Goal: Find specific page/section: Find specific page/section

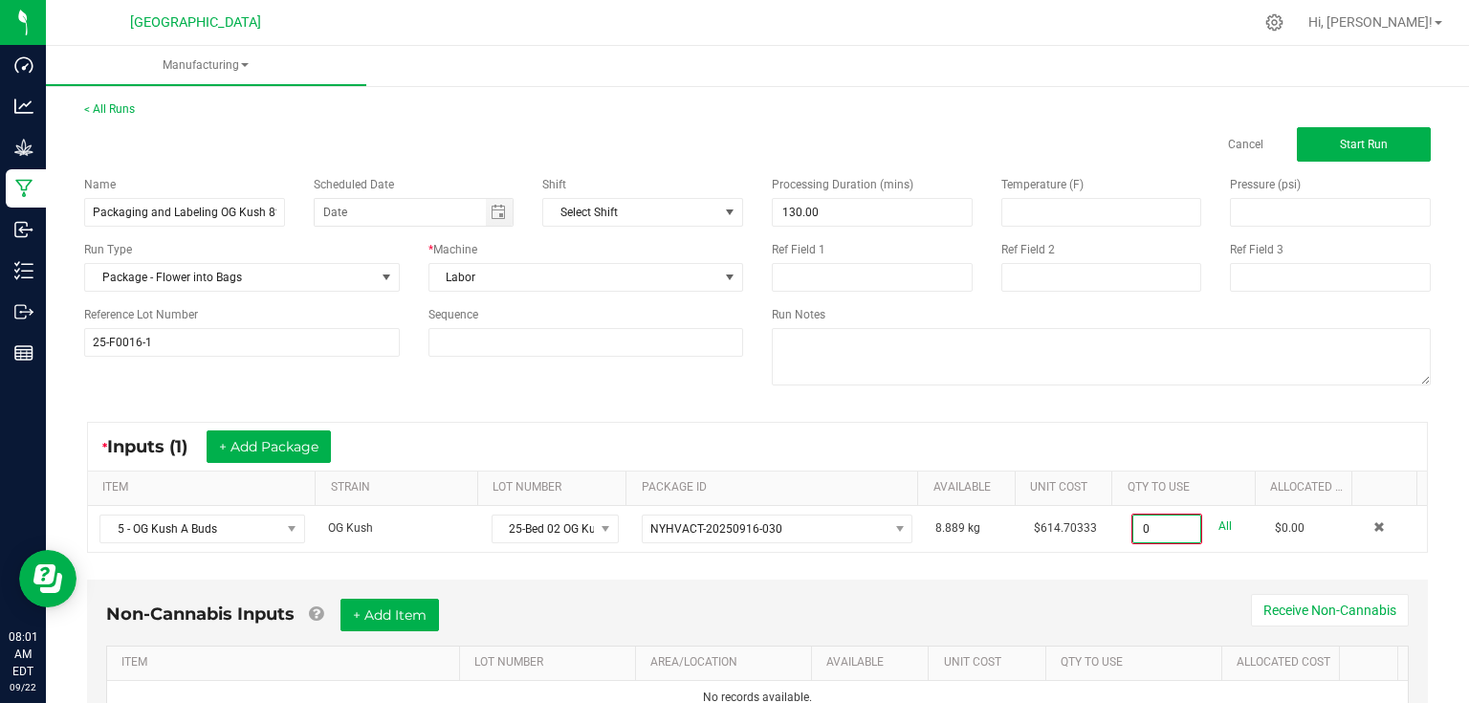
scroll to position [7, 0]
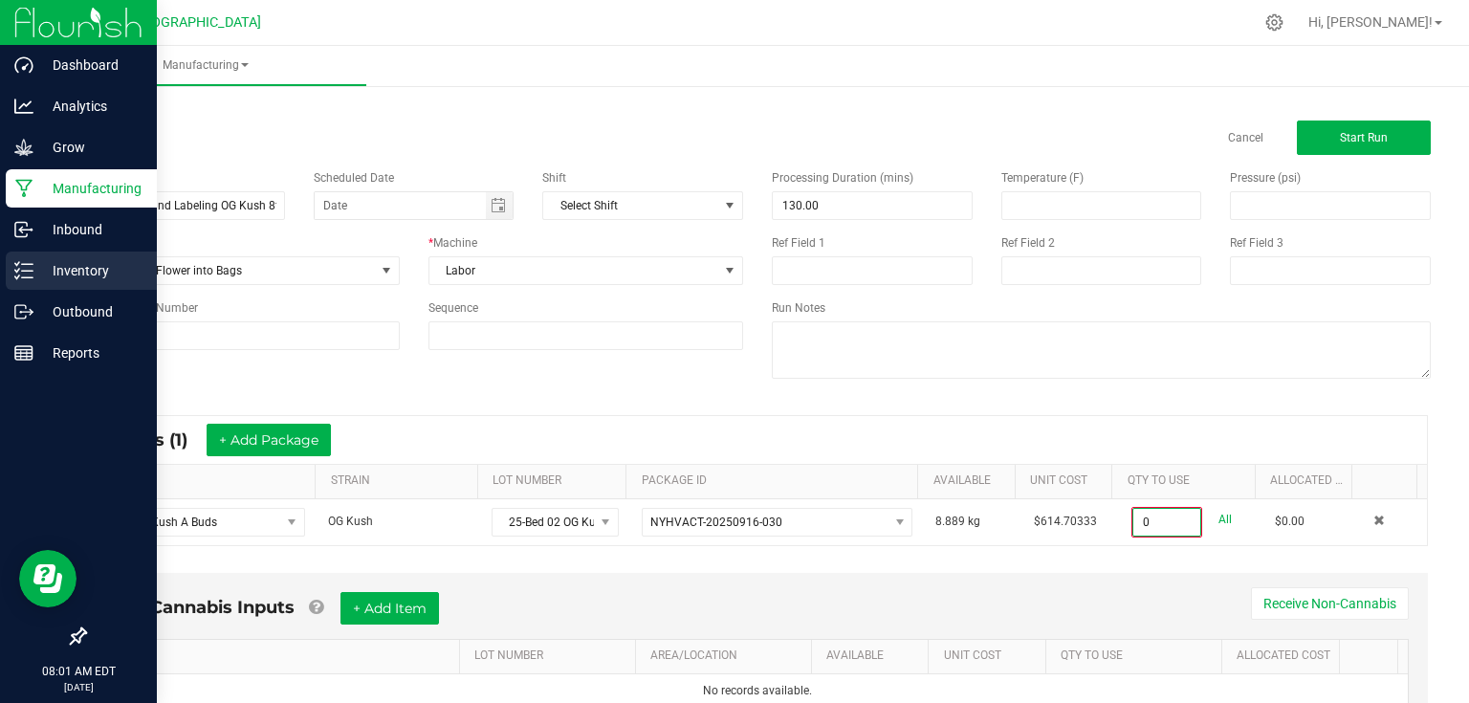
type input "0.0000 kg"
click at [96, 266] on p "Inventory" at bounding box center [90, 270] width 115 height 23
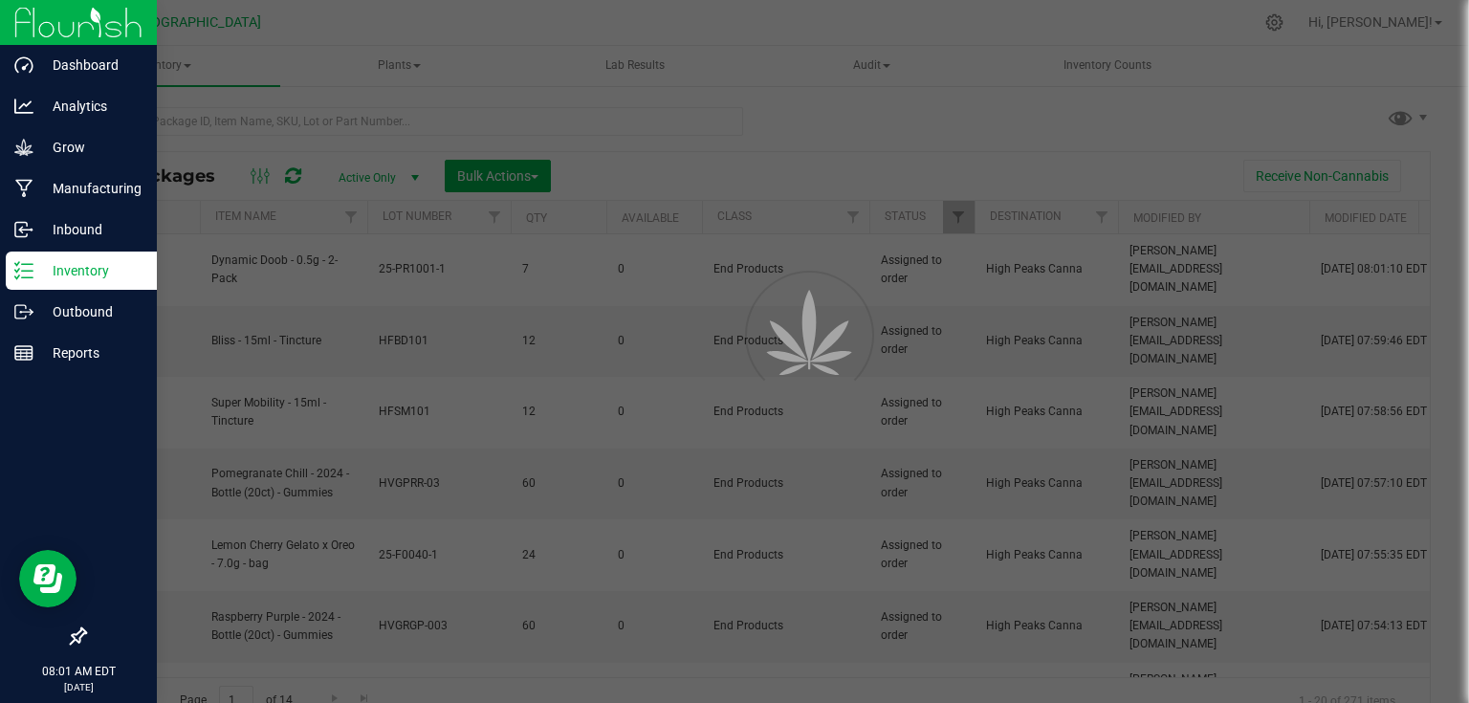
click at [195, 119] on div at bounding box center [734, 351] width 1469 height 703
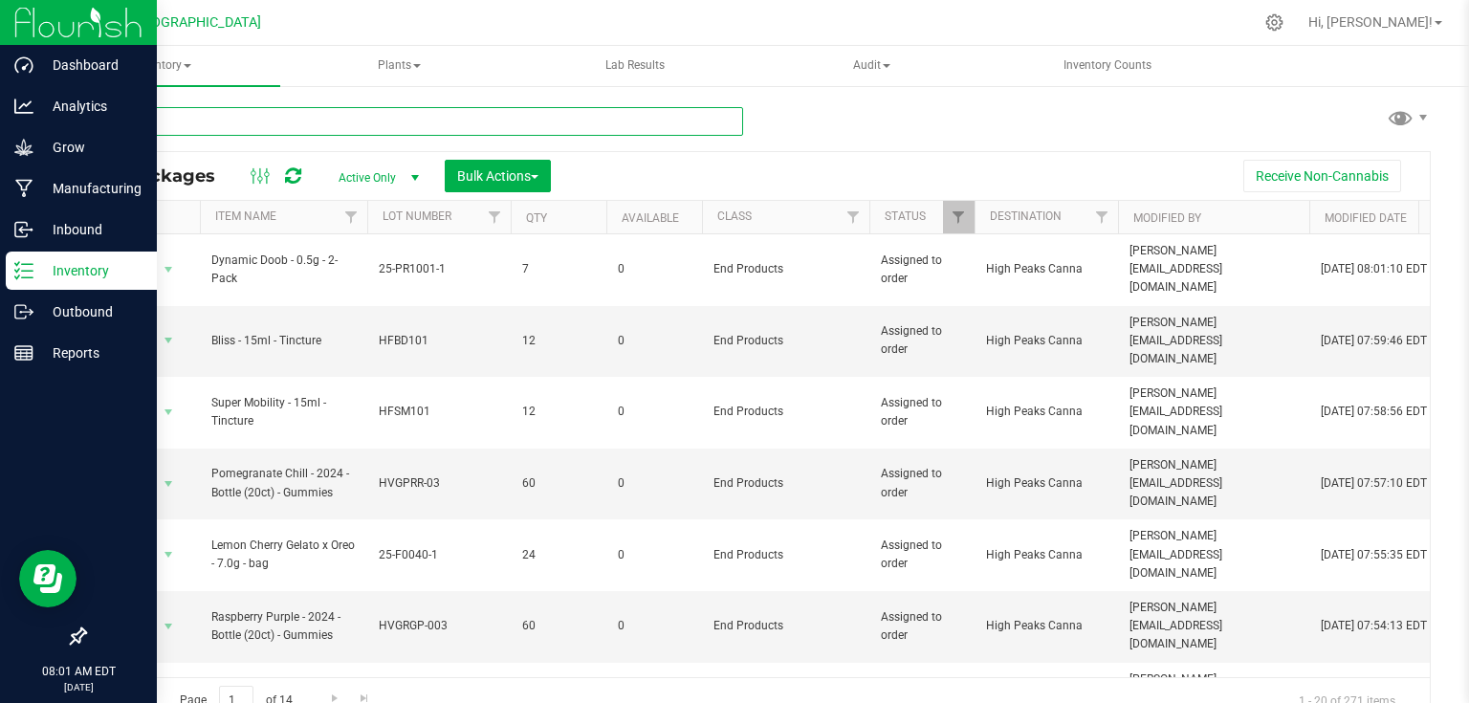
click at [195, 119] on input "text" at bounding box center [413, 121] width 659 height 29
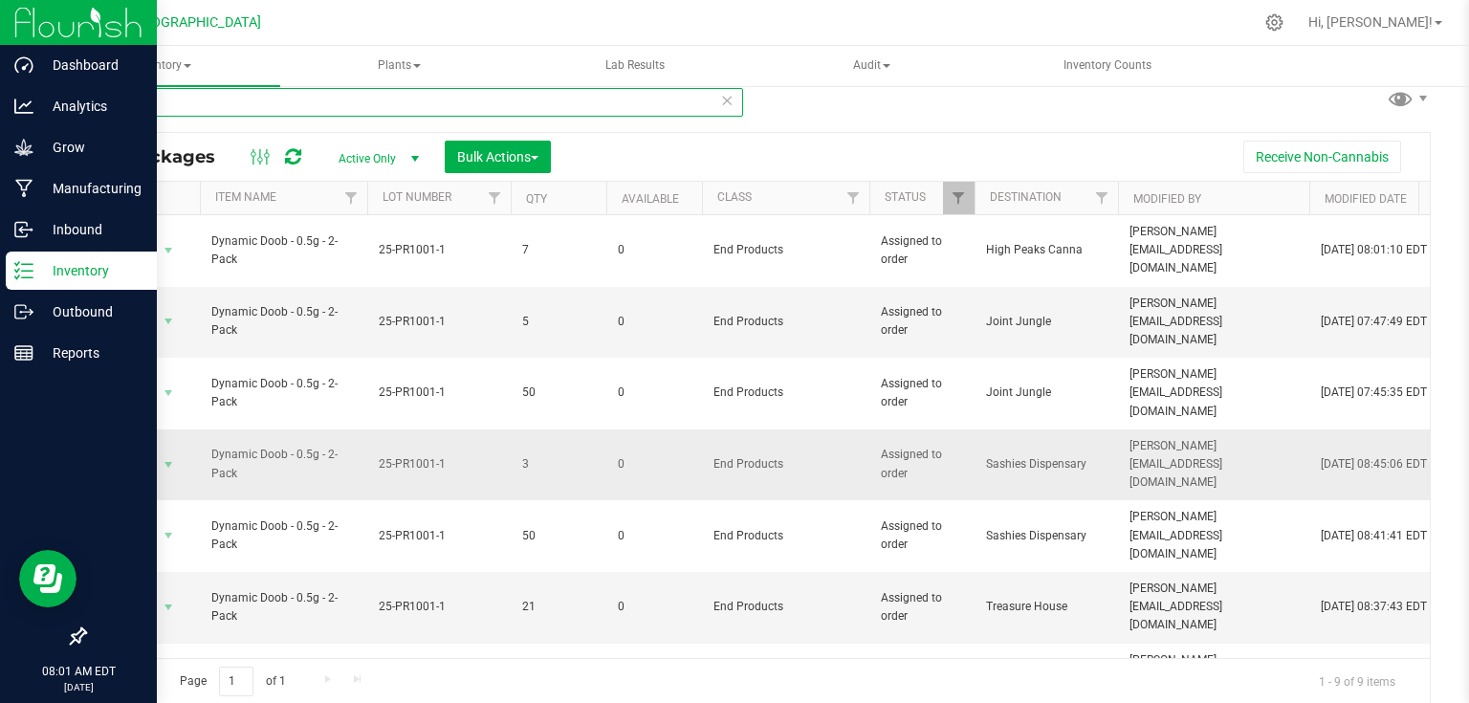
scroll to position [42, 0]
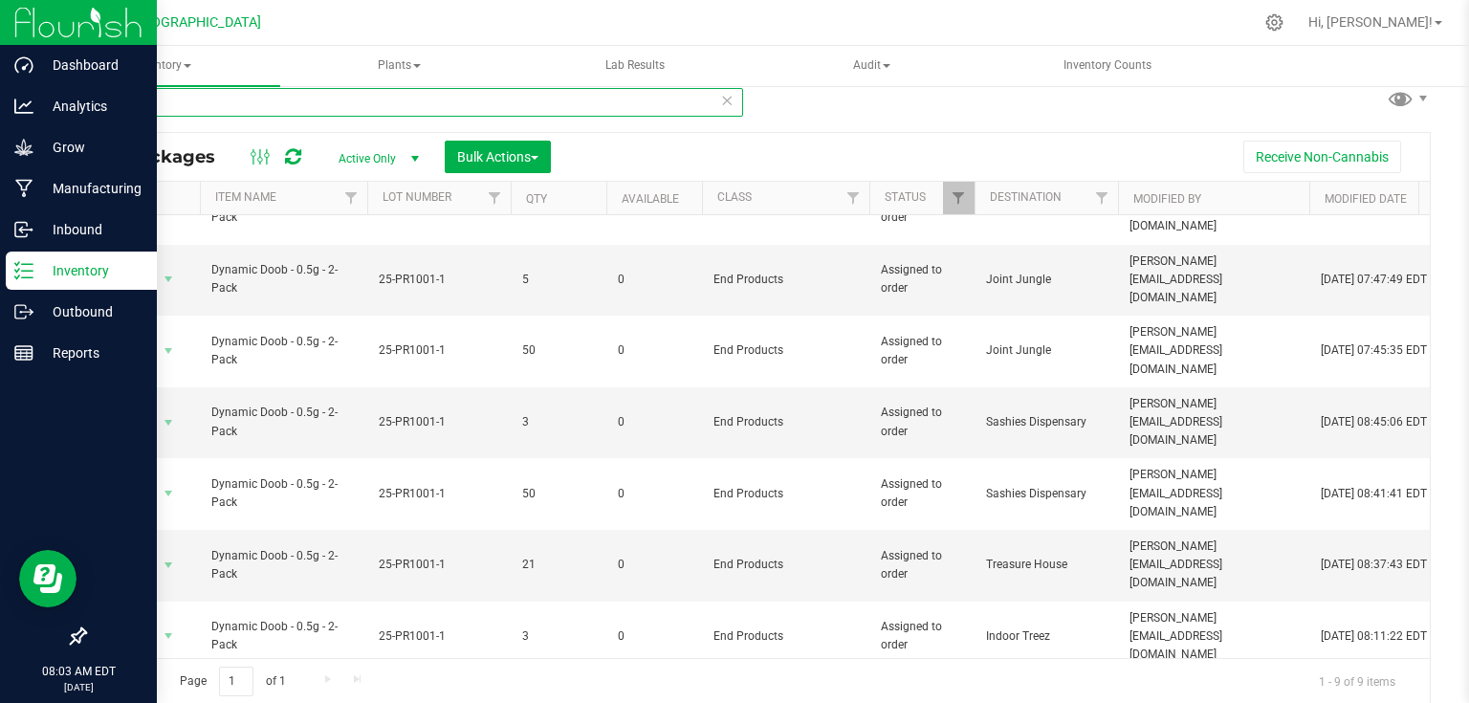
type input "dynam"
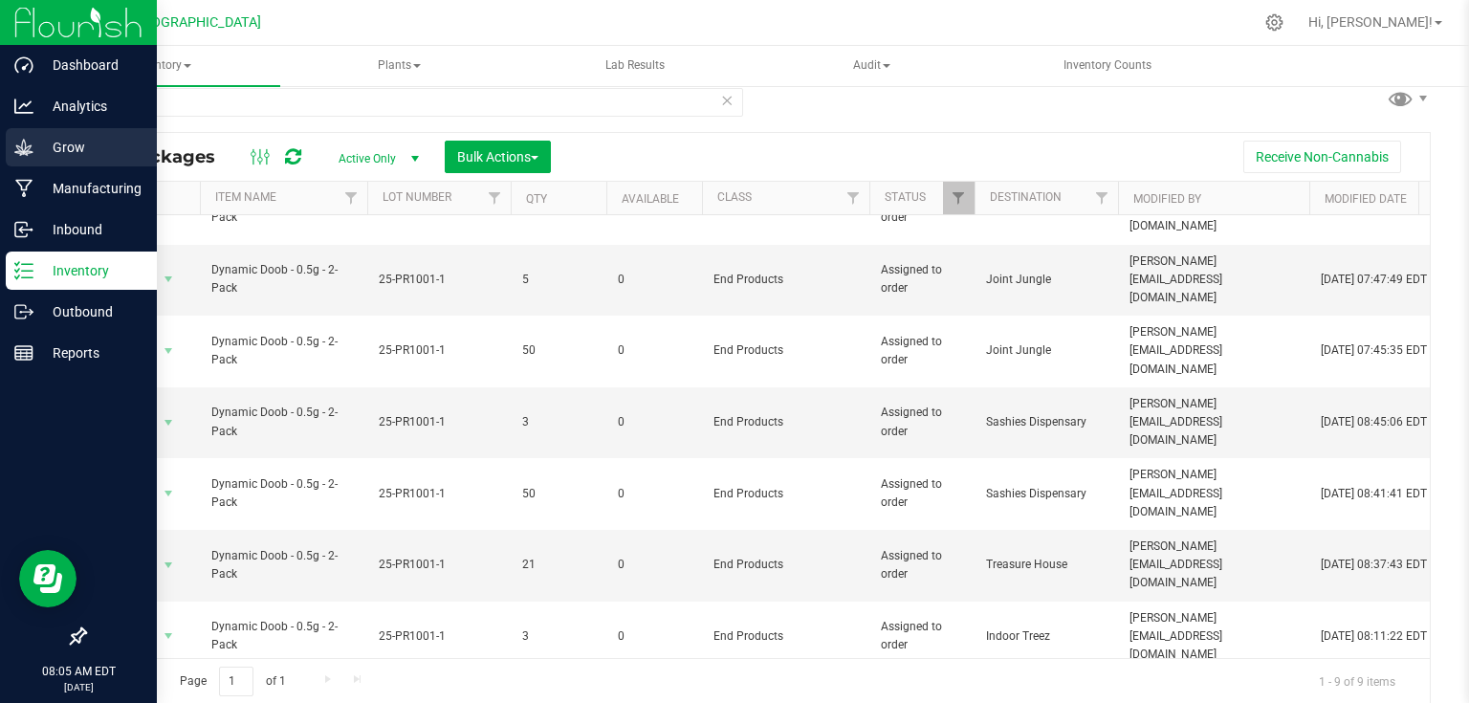
click at [84, 161] on div "Grow" at bounding box center [81, 147] width 151 height 38
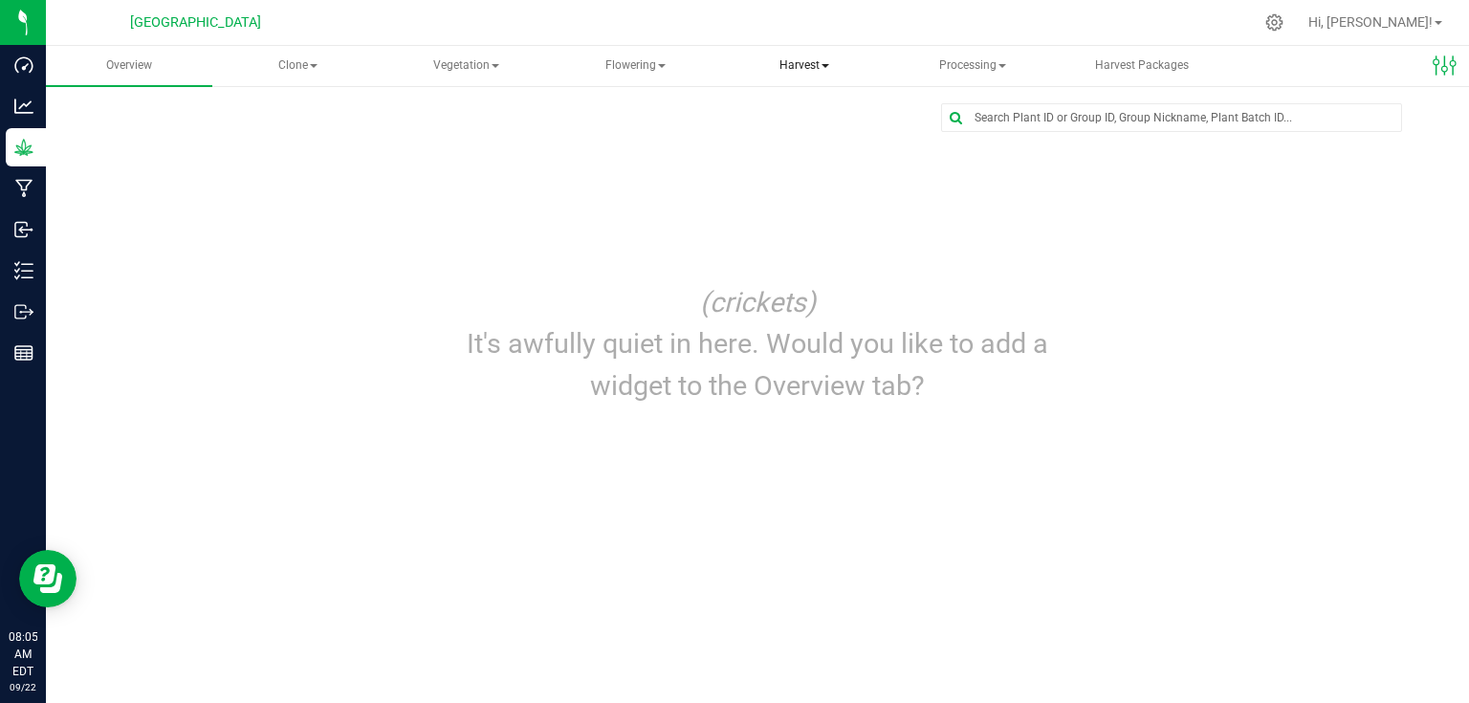
click at [806, 61] on span "Harvest" at bounding box center [804, 66] width 164 height 38
click at [808, 122] on span "Harvests" at bounding box center [800, 114] width 106 height 16
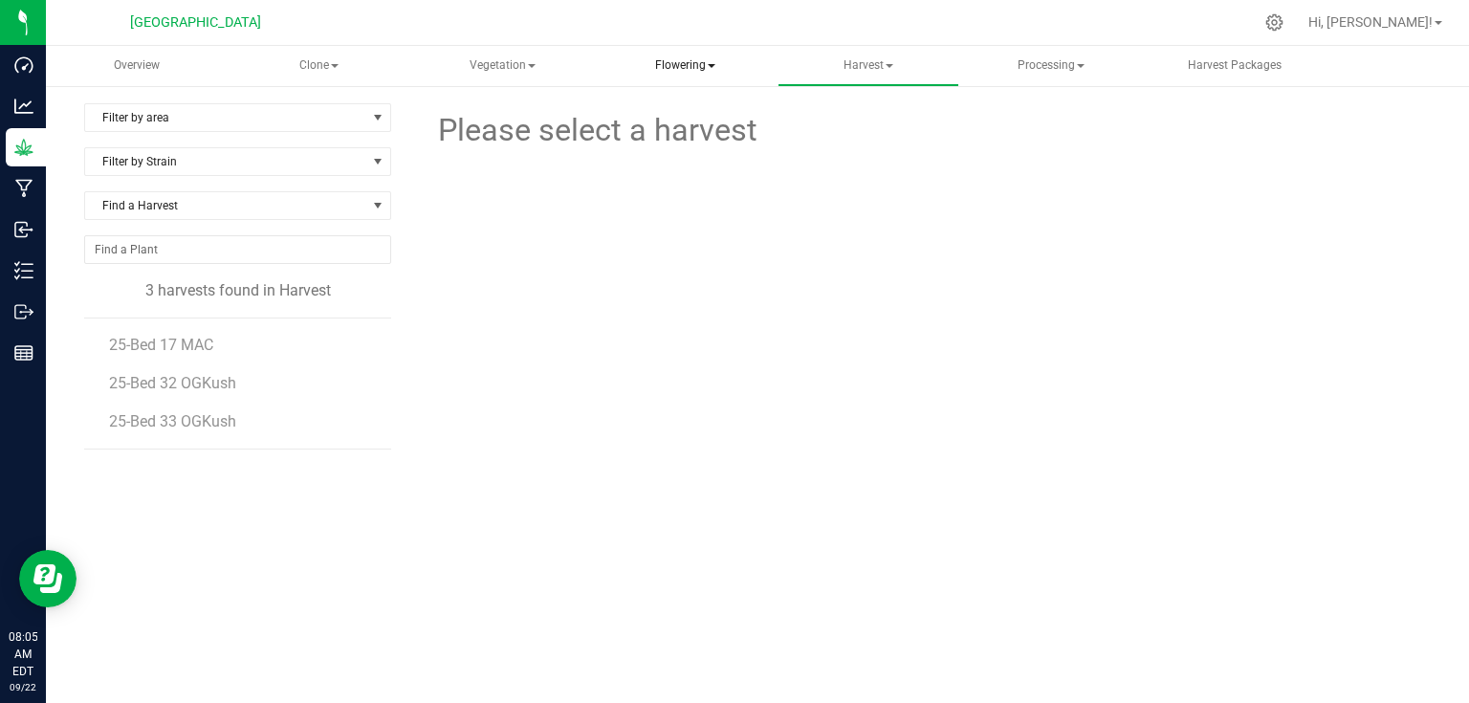
click at [687, 64] on span "Flowering" at bounding box center [685, 66] width 179 height 38
click at [688, 142] on span "Flowering groups" at bounding box center [700, 137] width 159 height 16
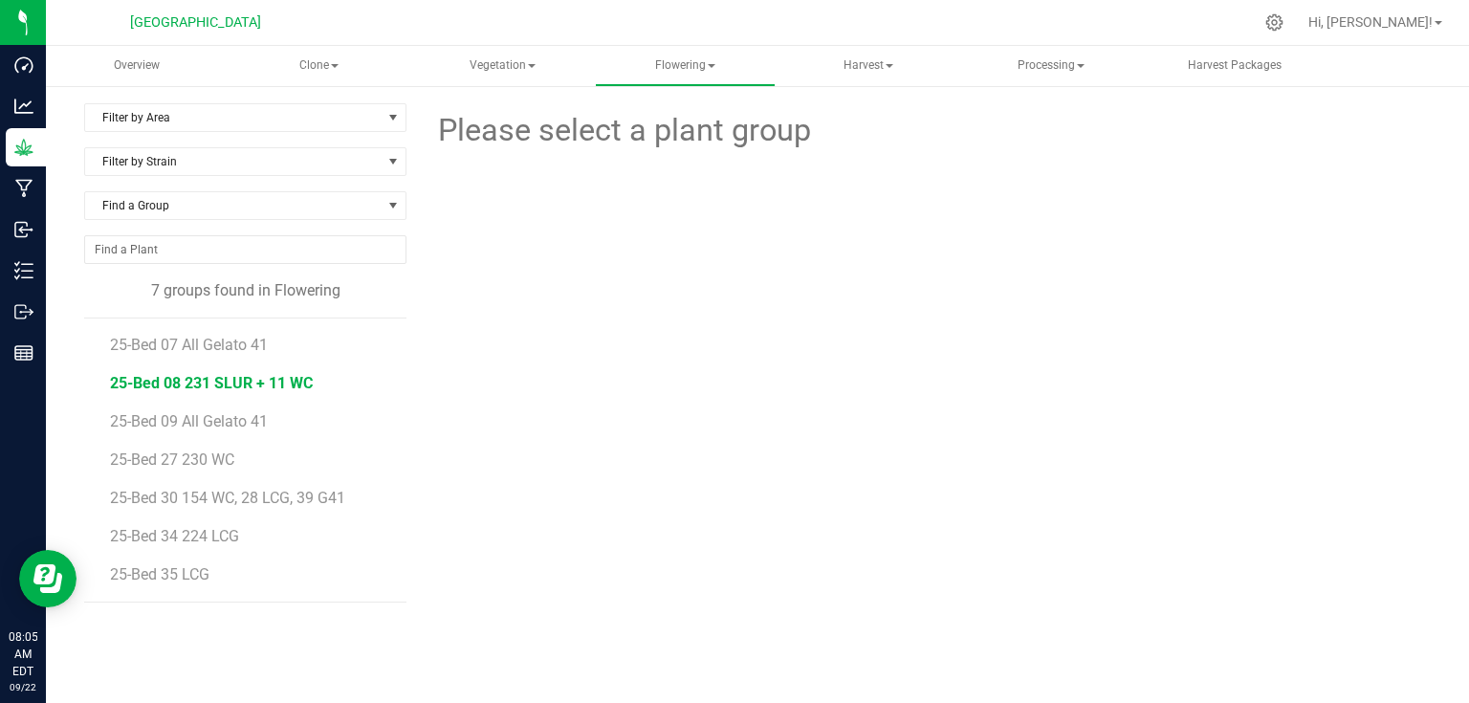
click at [237, 375] on span "25-Bed 08 231 SLUR + 11 WC" at bounding box center [211, 383] width 203 height 18
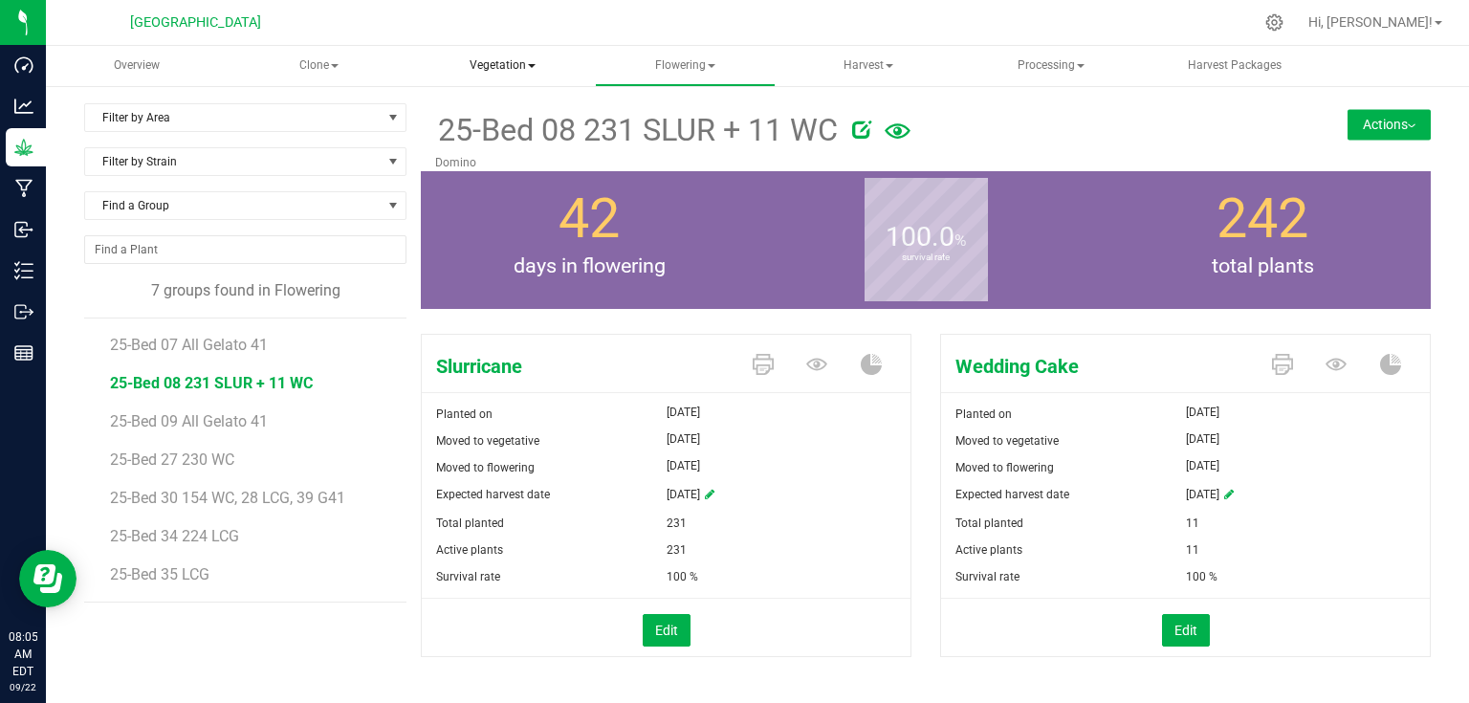
click at [505, 67] on span "Vegetation" at bounding box center [502, 66] width 179 height 38
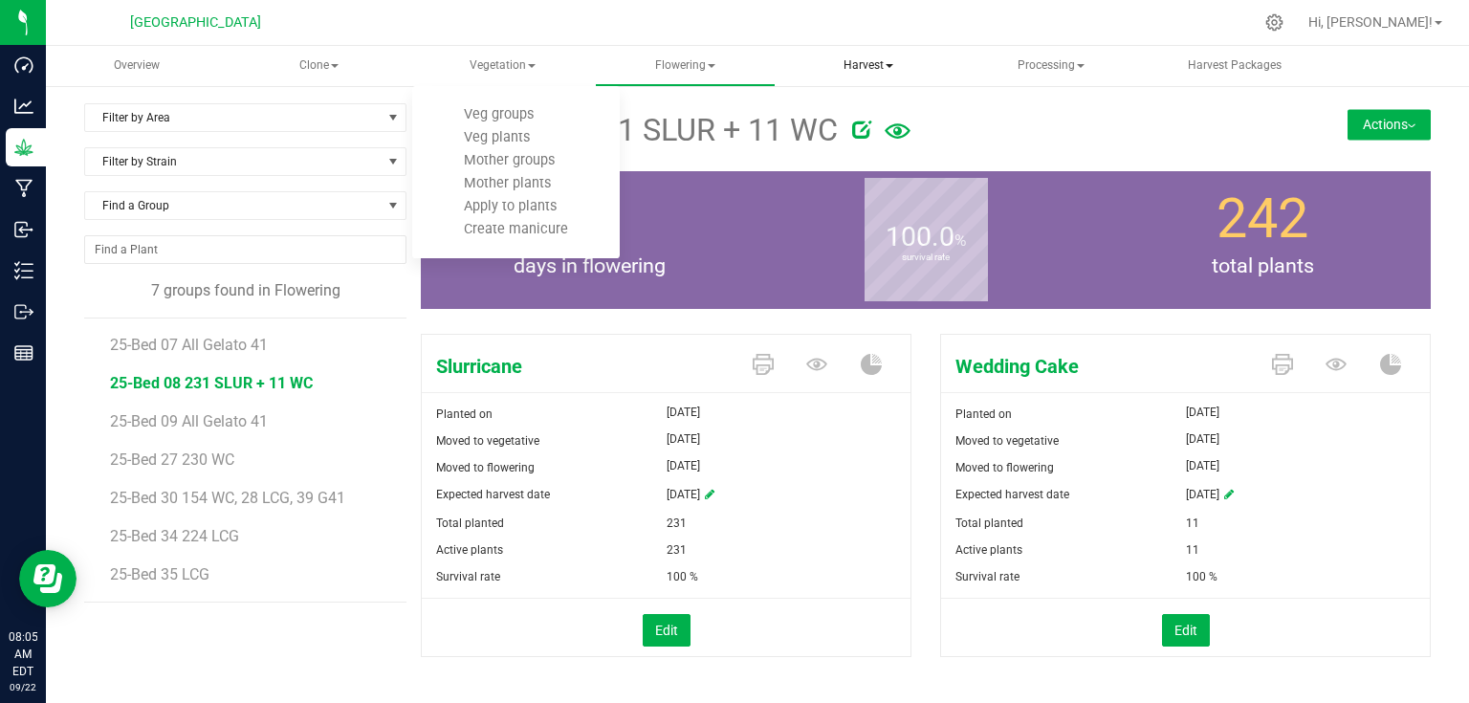
click at [845, 71] on span "Harvest" at bounding box center [867, 66] width 179 height 38
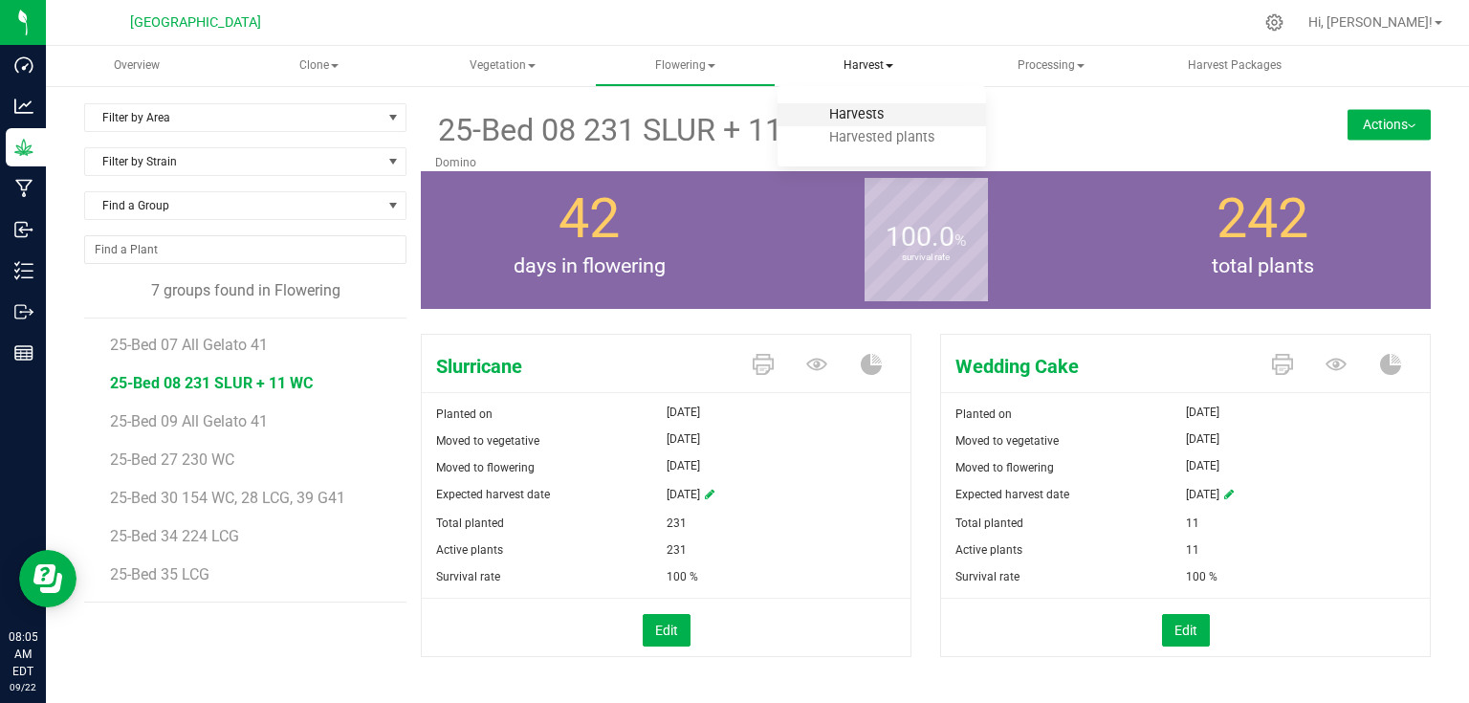
click at [853, 111] on span "Harvests" at bounding box center [856, 114] width 106 height 16
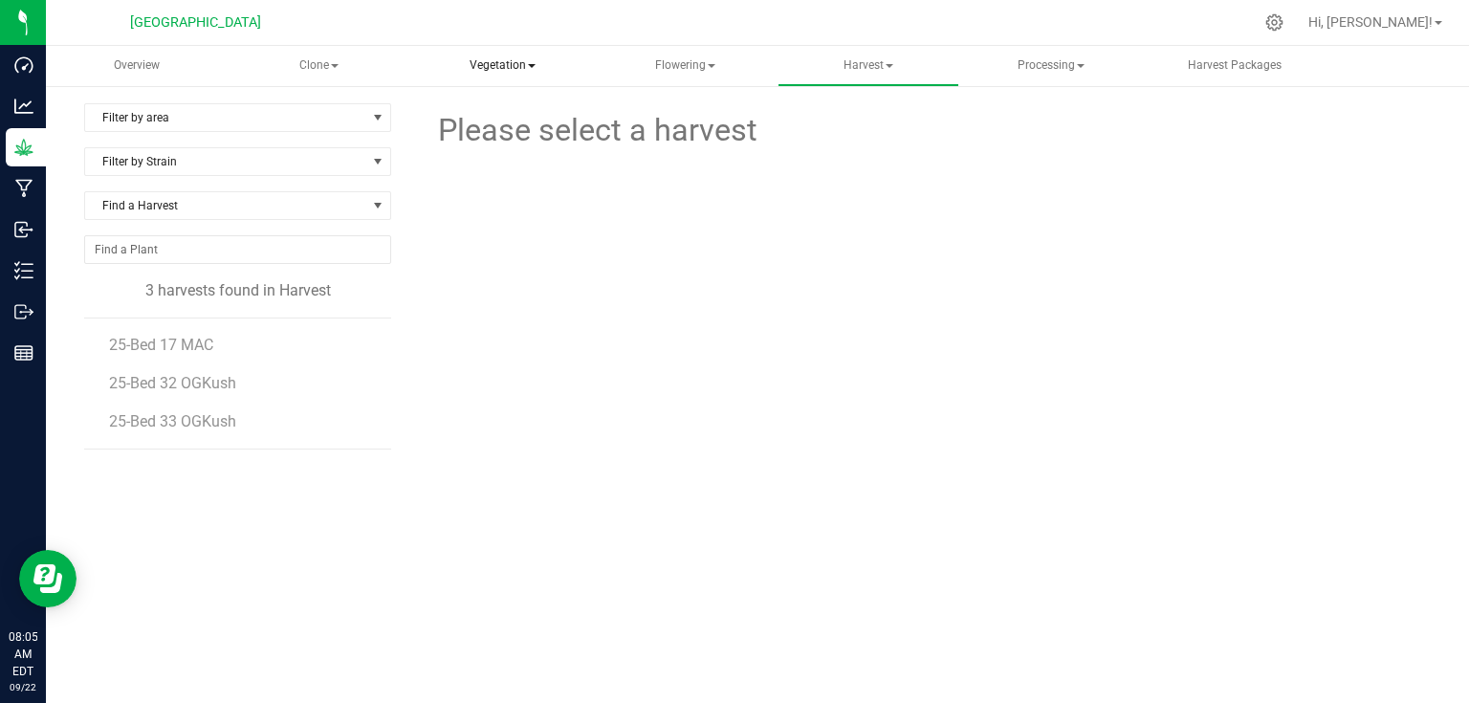
click at [511, 73] on span "Vegetation" at bounding box center [502, 66] width 179 height 38
click at [520, 115] on span "Veg groups" at bounding box center [498, 114] width 121 height 16
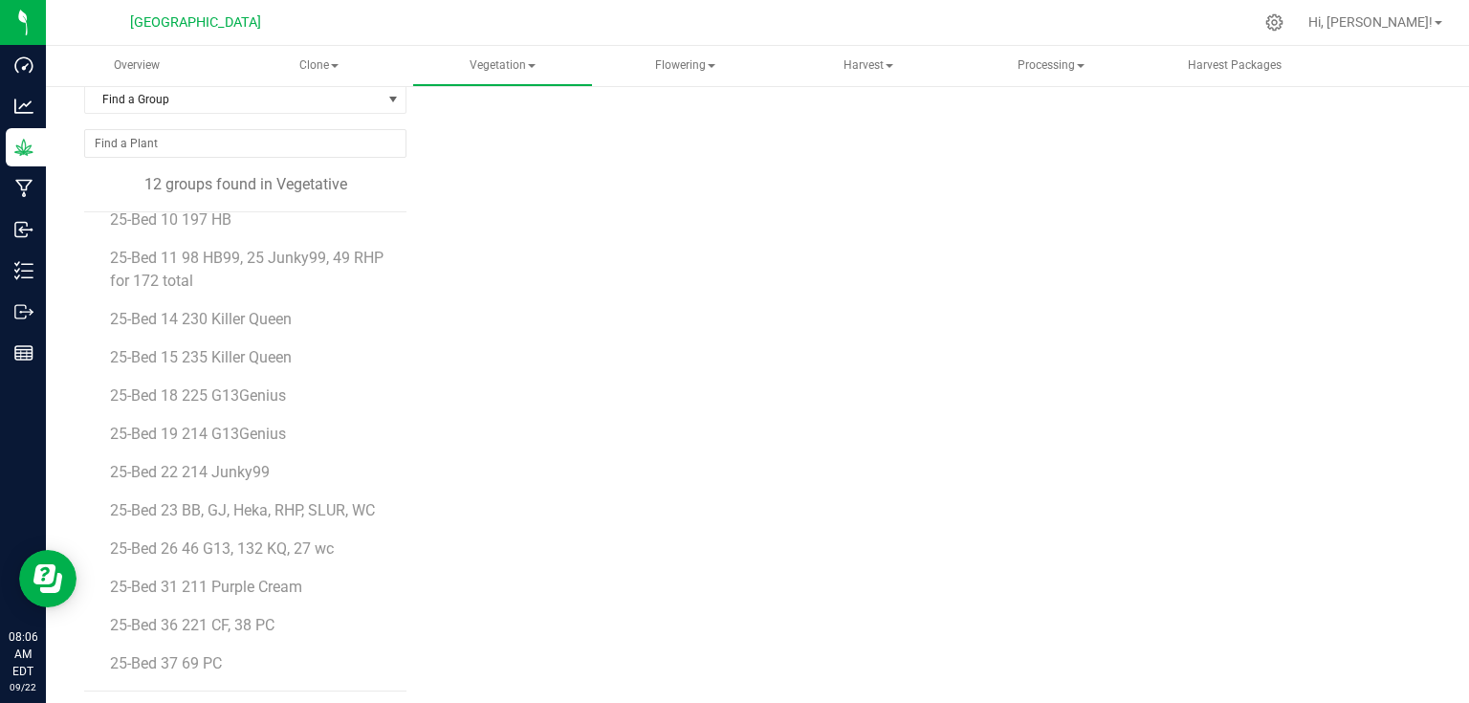
scroll to position [111, 0]
click at [336, 506] on span "25-Bed 23 BB, GJ, Heka, RHP, SLUR, WC" at bounding box center [247, 505] width 275 height 18
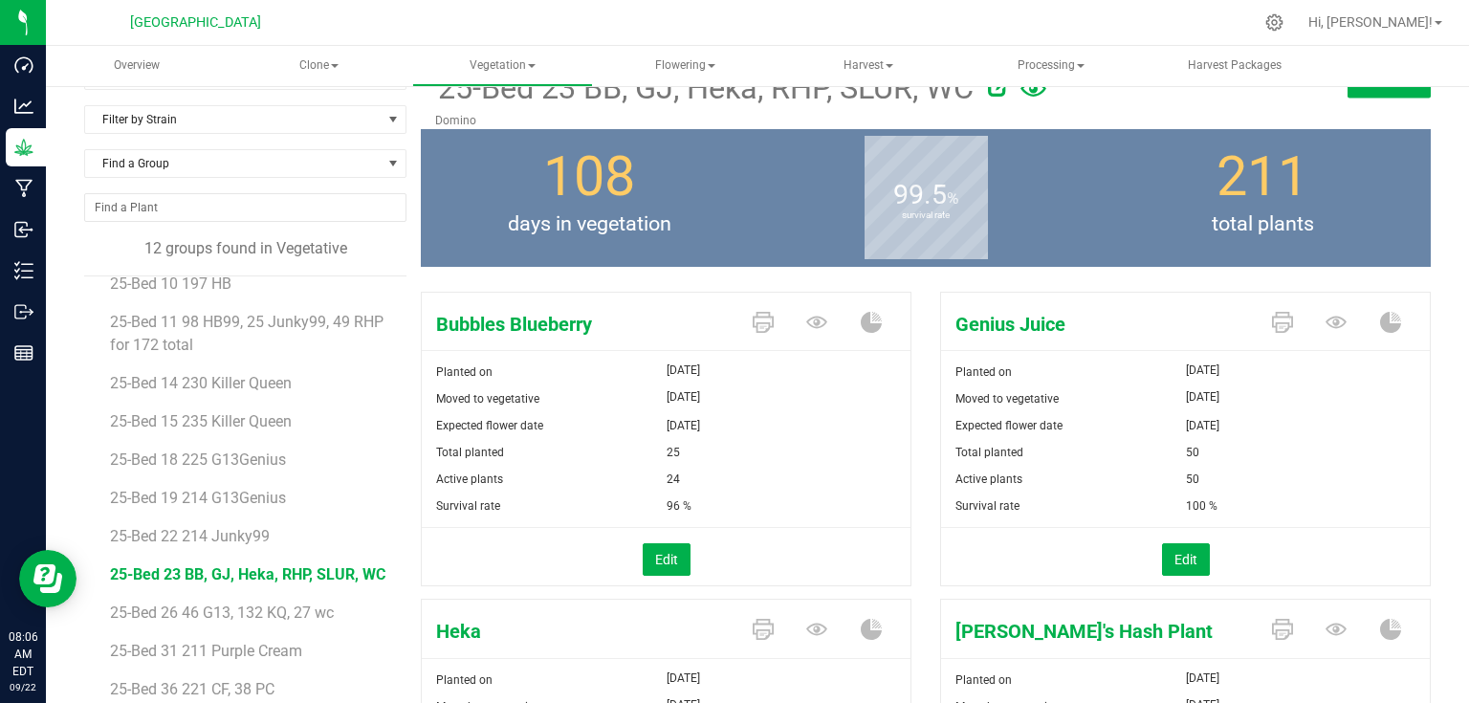
scroll to position [34, 0]
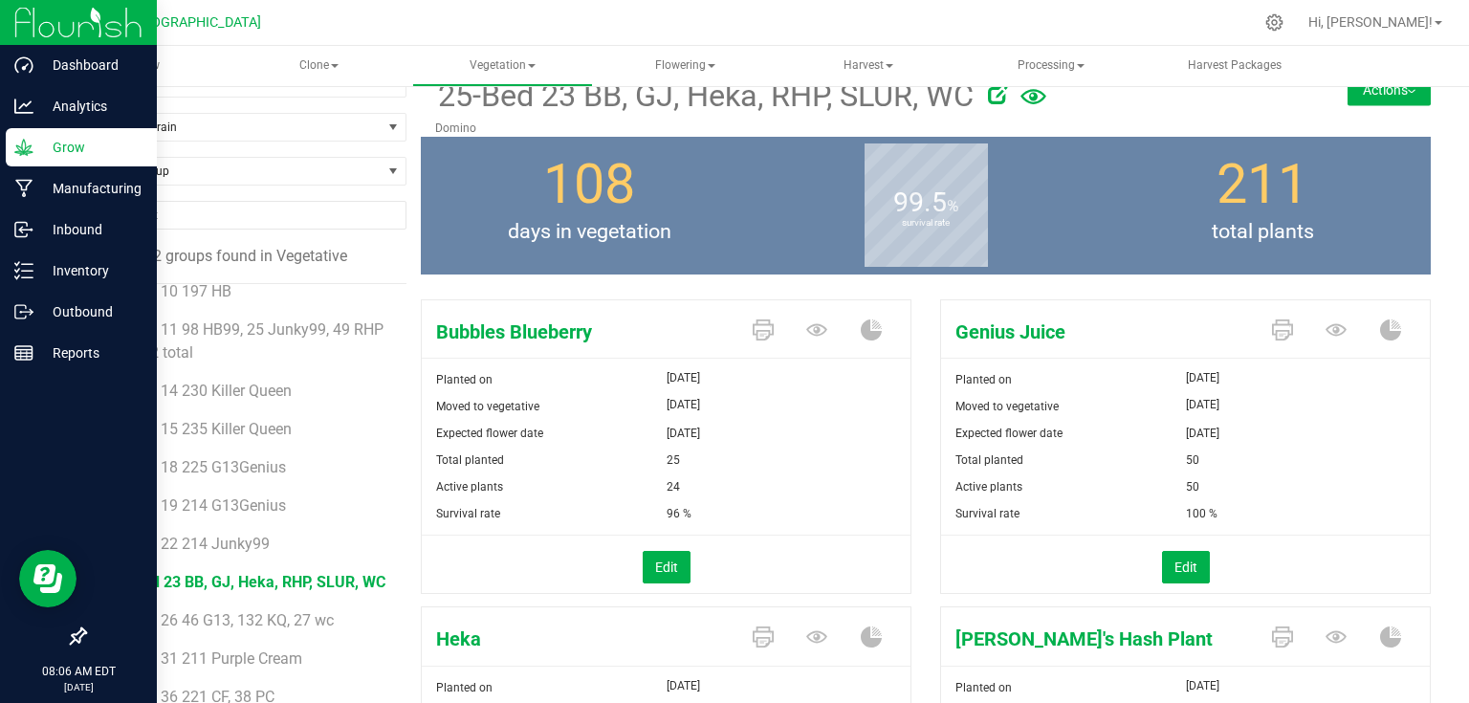
click at [29, 24] on img at bounding box center [78, 22] width 128 height 45
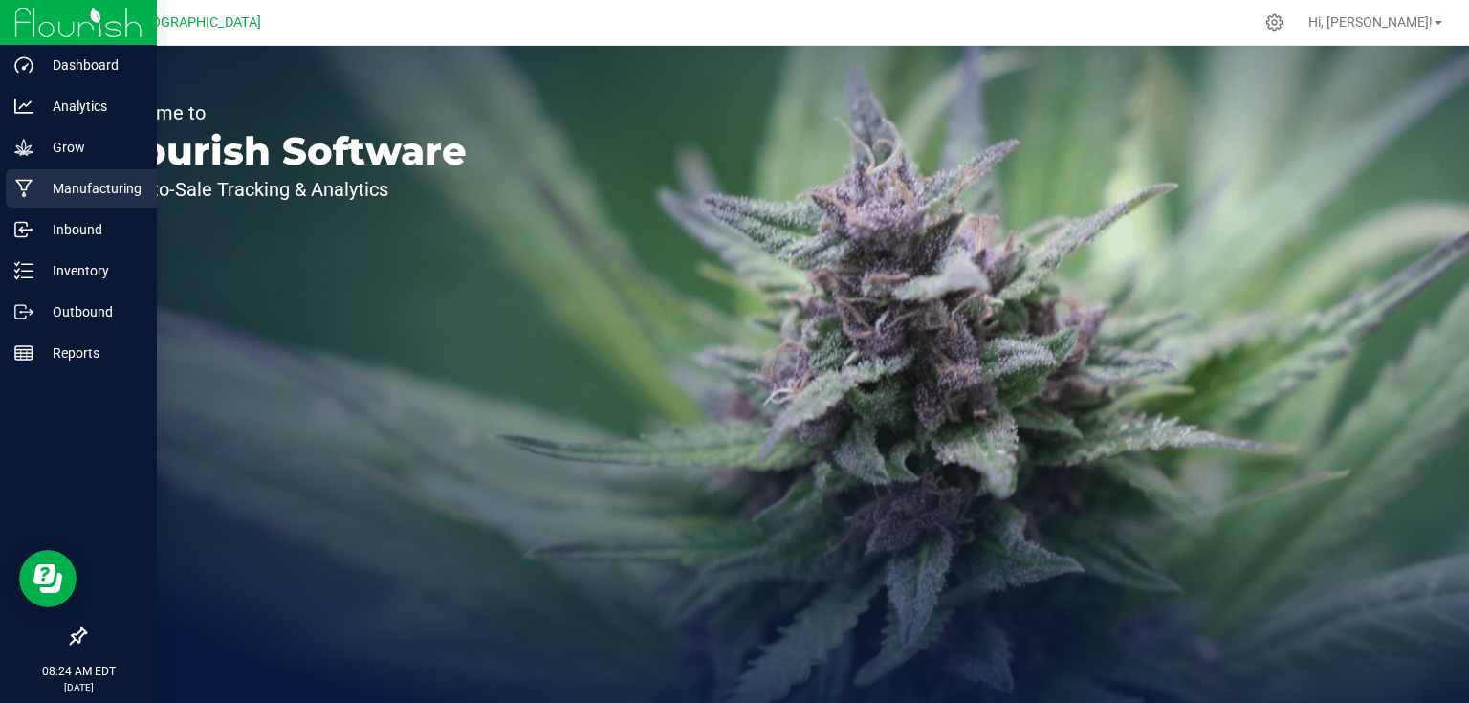
click at [40, 187] on p "Manufacturing" at bounding box center [90, 188] width 115 height 23
